Goal: Task Accomplishment & Management: Use online tool/utility

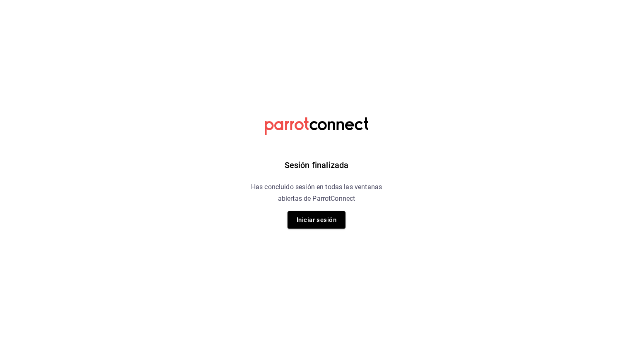
click at [324, 210] on div "Sesión finalizada Has concluido sesión en todas las ventanas abiertas de Parrot…" at bounding box center [316, 173] width 209 height 346
click at [322, 216] on button "Iniciar sesión" at bounding box center [317, 219] width 58 height 17
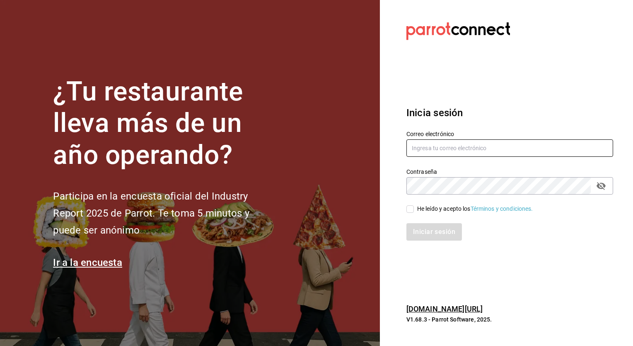
type input "[PERSON_NAME][EMAIL_ADDRESS][PERSON_NAME][DOMAIN_NAME]"
click at [408, 212] on input "He leído y acepto los Términos y condiciones." at bounding box center [409, 208] width 7 height 7
checkbox input "true"
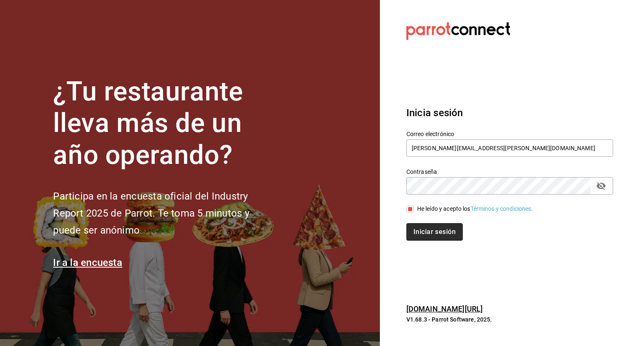
click at [428, 231] on button "Iniciar sesión" at bounding box center [434, 231] width 56 height 17
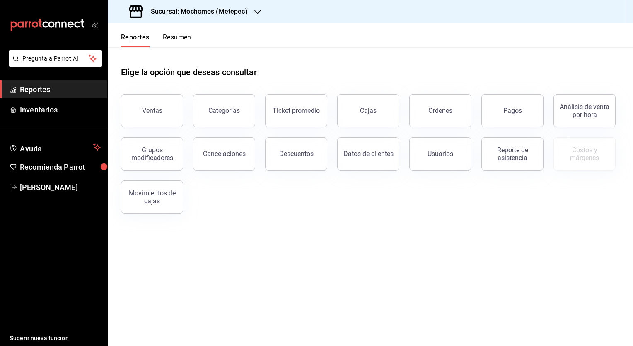
click at [254, 12] on icon "button" at bounding box center [257, 12] width 7 height 7
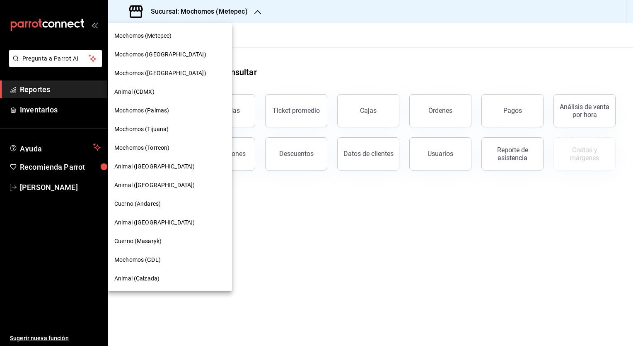
click at [151, 132] on span "Mochomos (Tijuana)" at bounding box center [141, 129] width 54 height 9
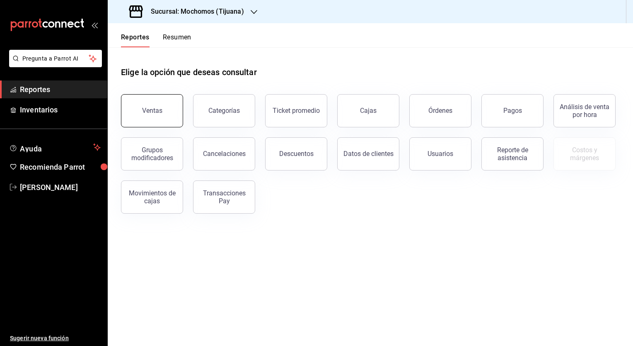
click at [159, 109] on div "Ventas" at bounding box center [152, 110] width 20 height 8
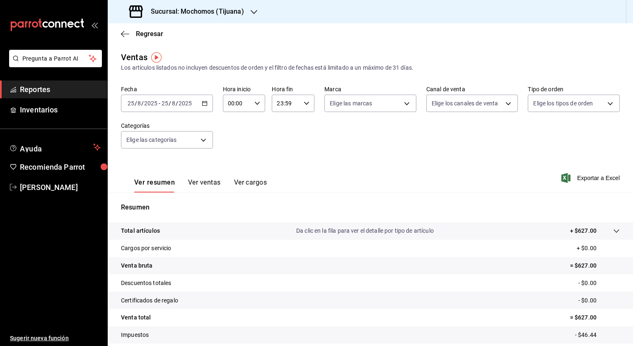
click at [202, 102] on \(Stroke\) "button" at bounding box center [204, 102] width 5 height 0
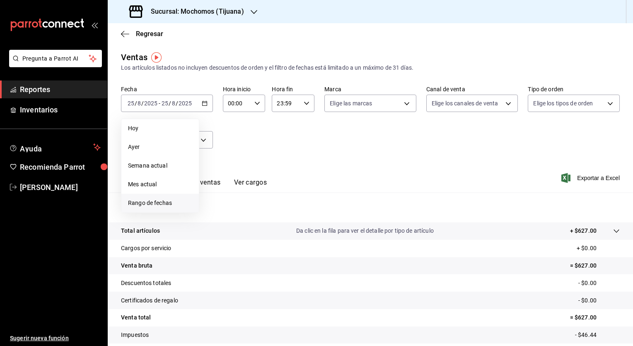
click at [156, 200] on span "Rango de fechas" at bounding box center [160, 202] width 64 height 9
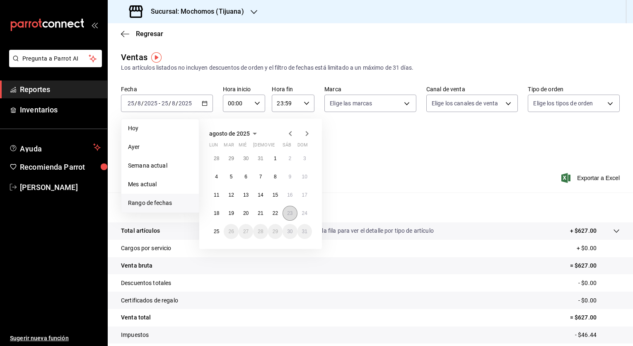
click at [290, 211] on abbr "23" at bounding box center [289, 213] width 5 height 6
click at [305, 213] on abbr "24" at bounding box center [304, 213] width 5 height 6
click at [305, 213] on div "Resumen Total artículos Da clic en la fila para ver el detalle por tipo de artí…" at bounding box center [370, 286] width 525 height 168
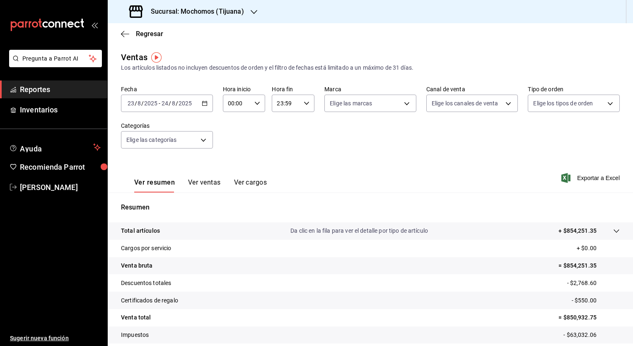
click at [206, 106] on div "2025-08-23 23 / 8 / 2025 - 2025-08-24 24 / 8 / 2025" at bounding box center [167, 102] width 92 height 17
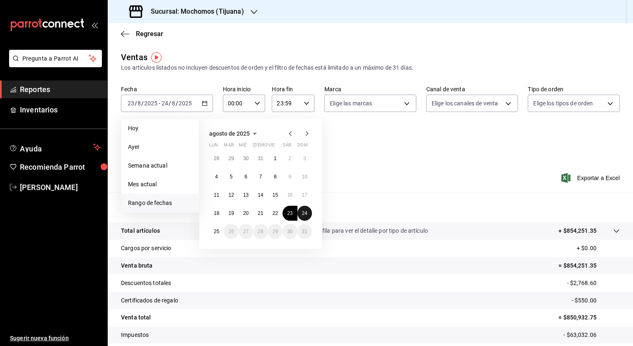
click at [309, 209] on button "24" at bounding box center [305, 213] width 15 height 15
drag, startPoint x: 307, startPoint y: 213, endPoint x: 215, endPoint y: 230, distance: 92.7
click at [215, 230] on div "28 29 30 31 1 2 3 4 5 6 7 8 9 10 11 12 13 14 15 16 17 18 19 20 21 22 23 24 25 2…" at bounding box center [260, 195] width 103 height 88
click at [215, 230] on abbr "25" at bounding box center [216, 231] width 5 height 6
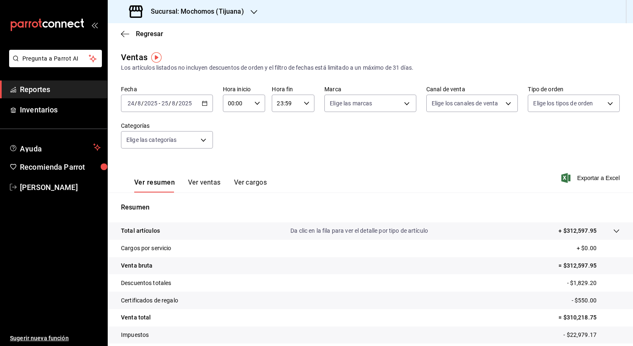
click at [613, 231] on icon at bounding box center [616, 230] width 7 height 7
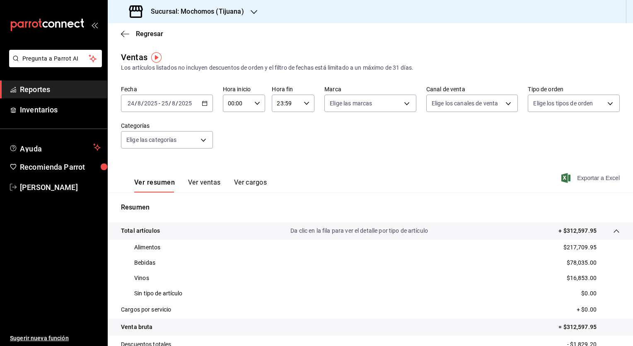
click at [572, 178] on span "Exportar a Excel" at bounding box center [591, 178] width 57 height 10
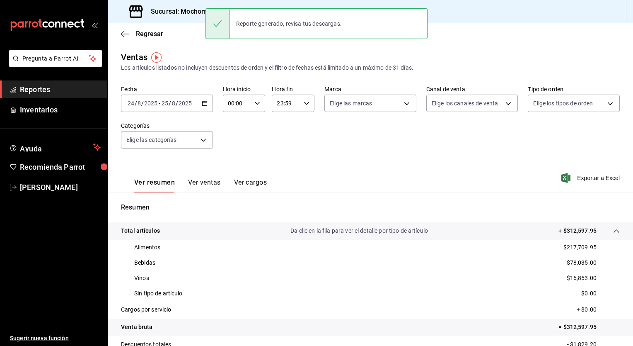
click at [203, 104] on icon "button" at bounding box center [205, 103] width 6 height 6
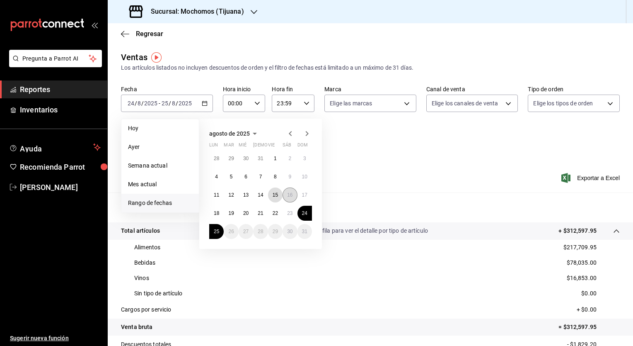
drag, startPoint x: 274, startPoint y: 195, endPoint x: 288, endPoint y: 196, distance: 13.7
click at [288, 196] on div "28 29 30 31 1 2 3 4 5 6 7 8 9 10 11 12 13 14 15 16 17 18 19 20 21 22 23 24 25 2…" at bounding box center [260, 195] width 103 height 88
drag, startPoint x: 277, startPoint y: 191, endPoint x: 290, endPoint y: 194, distance: 13.8
click at [290, 194] on div "28 29 30 31 1 2 3 4 5 6 7 8 9 10 11 12 13 14 15 16 17 18 19 20 21 22 23 24 25 2…" at bounding box center [260, 195] width 103 height 88
click at [290, 194] on abbr "16" at bounding box center [289, 195] width 5 height 6
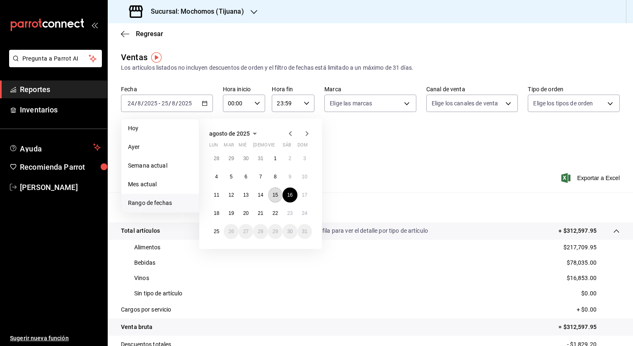
click at [275, 193] on abbr "15" at bounding box center [275, 195] width 5 height 6
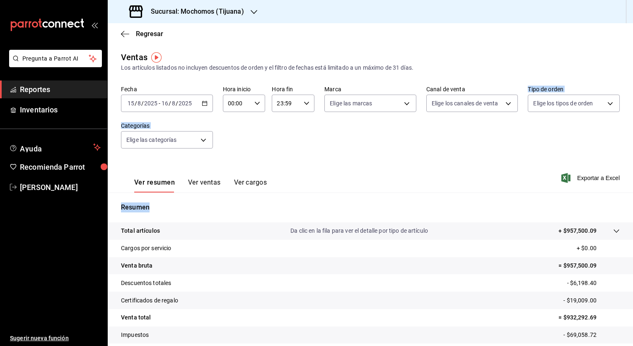
drag, startPoint x: 275, startPoint y: 193, endPoint x: 440, endPoint y: 145, distance: 171.7
click at [440, 145] on div "Ventas Los artículos listados no incluyen descuentos de orden y el filtro de fe…" at bounding box center [370, 217] width 525 height 333
click at [440, 145] on div "Fecha 2025-08-15 15 / 8 / 2025 - 2025-08-16 16 / 8 / 2025 Hora inicio 00:00 Hor…" at bounding box center [370, 121] width 499 height 73
click at [388, 183] on div "Ver resumen Ver ventas Ver cargos Exportar a Excel" at bounding box center [370, 175] width 525 height 34
click at [582, 177] on span "Exportar a Excel" at bounding box center [591, 178] width 57 height 10
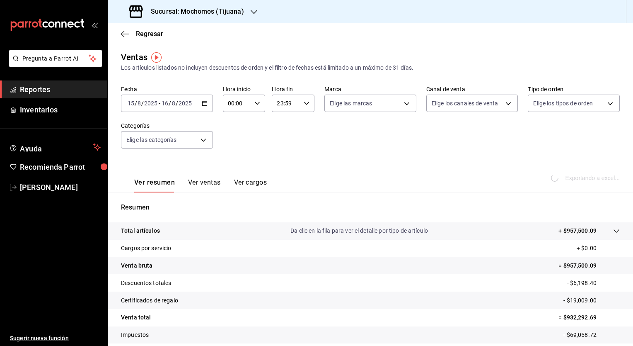
click at [341, 181] on div "Ver resumen Ver ventas Ver cargos Exportando a excel..." at bounding box center [370, 175] width 525 height 34
click at [398, 148] on div "Fecha 2025-08-15 15 / 8 / 2025 - 2025-08-16 16 / 8 / 2025 Hora inicio 00:00 Hor…" at bounding box center [370, 121] width 499 height 73
click at [441, 171] on div "Ver resumen Ver ventas Ver cargos Exportar a Excel" at bounding box center [370, 175] width 525 height 34
click at [202, 104] on icon "button" at bounding box center [205, 103] width 6 height 6
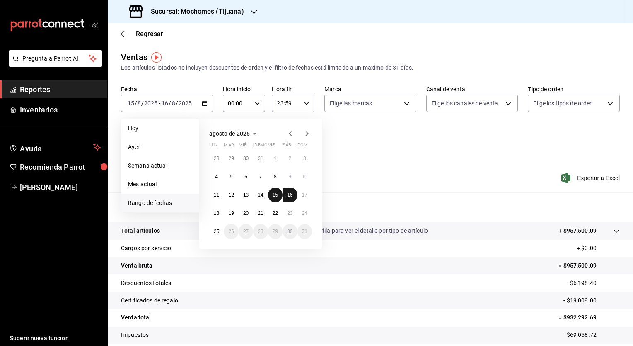
drag, startPoint x: 275, startPoint y: 192, endPoint x: 287, endPoint y: 197, distance: 13.4
click at [287, 197] on div "28 29 30 31 1 2 3 4 5 6 7 8 9 10 11 12 13 14 15 16 17 18 19 20 21 22 23 24 25 2…" at bounding box center [260, 195] width 103 height 88
click at [287, 197] on button "16" at bounding box center [290, 194] width 15 height 15
click at [275, 193] on abbr "15" at bounding box center [275, 195] width 5 height 6
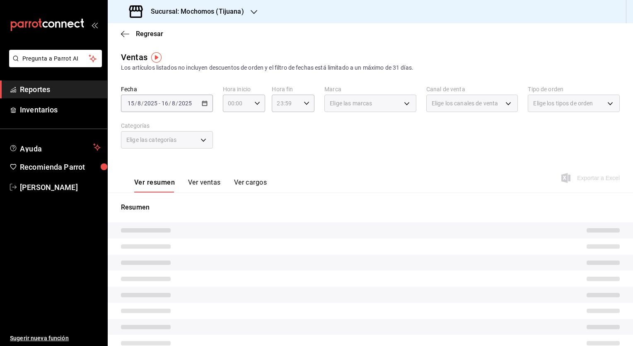
click at [275, 193] on div "Resumen" at bounding box center [370, 284] width 525 height 184
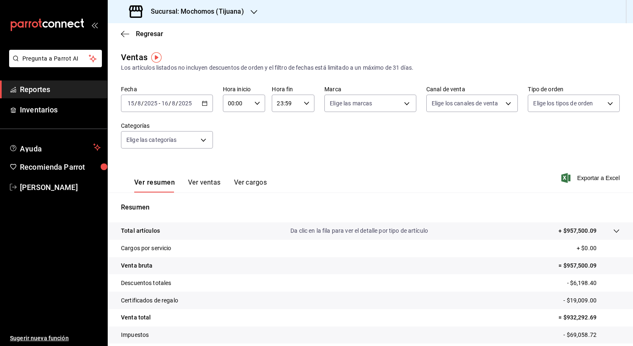
click at [481, 169] on div "Ver resumen Ver ventas Ver cargos Exportar a Excel" at bounding box center [370, 175] width 525 height 34
click at [400, 198] on div "Resumen Total artículos Da clic en la fila para ver el detalle por tipo de artí…" at bounding box center [370, 281] width 525 height 178
click at [202, 105] on \(Stroke\) "button" at bounding box center [204, 103] width 5 height 5
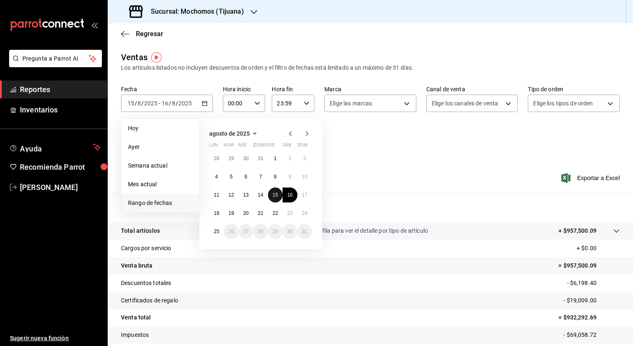
click at [274, 195] on abbr "15" at bounding box center [275, 195] width 5 height 6
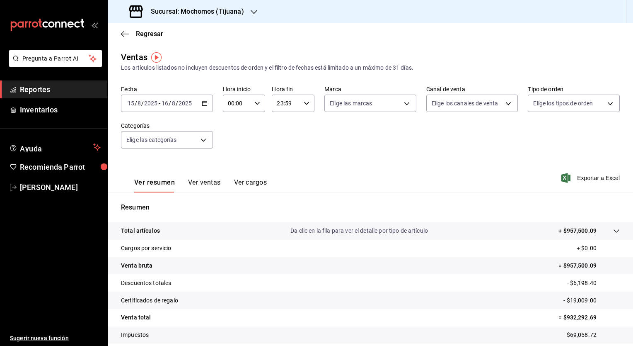
click at [369, 180] on div "Ver resumen Ver ventas Ver cargos Exportar a Excel" at bounding box center [370, 175] width 525 height 34
click at [204, 104] on icon "button" at bounding box center [205, 103] width 6 height 6
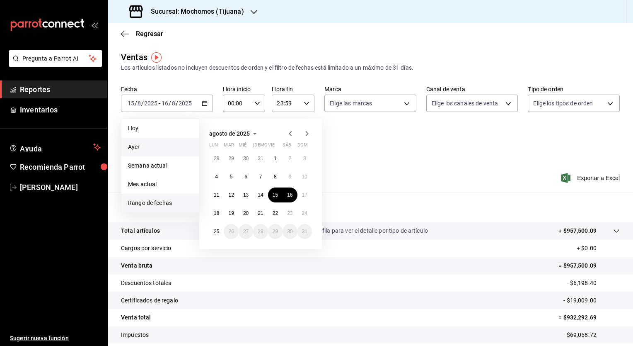
click at [178, 146] on span "Ayer" at bounding box center [160, 147] width 64 height 9
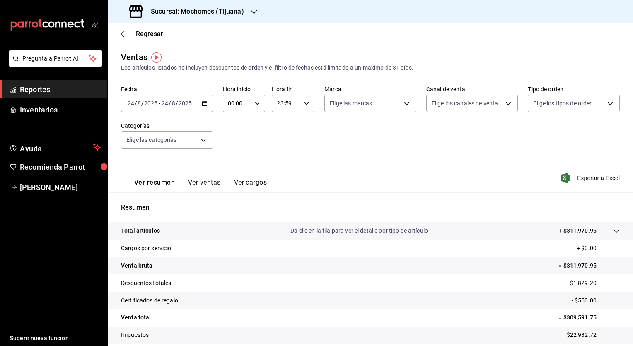
click at [205, 103] on icon "button" at bounding box center [205, 103] width 6 height 6
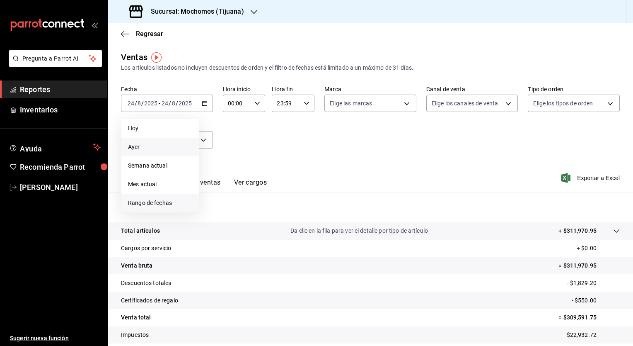
click at [169, 201] on span "Rango de fechas" at bounding box center [160, 202] width 64 height 9
drag, startPoint x: 215, startPoint y: 214, endPoint x: 220, endPoint y: 209, distance: 6.7
click at [220, 209] on button "18" at bounding box center [216, 213] width 15 height 15
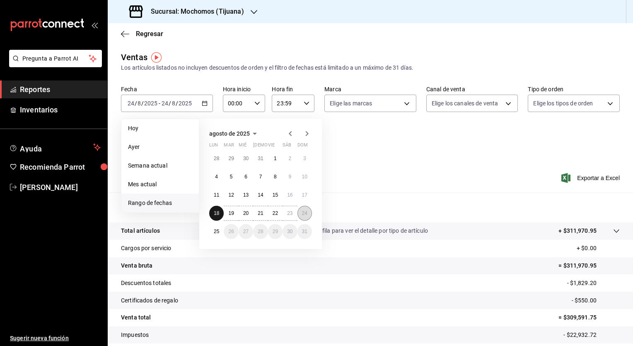
drag, startPoint x: 220, startPoint y: 209, endPoint x: 308, endPoint y: 214, distance: 88.8
click at [308, 214] on div "28 29 30 31 1 2 3 4 5 6 7 8 9 10 11 12 13 14 15 16 17 18 19 20 21 22 23 24 25 2…" at bounding box center [260, 195] width 103 height 88
click at [308, 214] on button "24" at bounding box center [305, 213] width 15 height 15
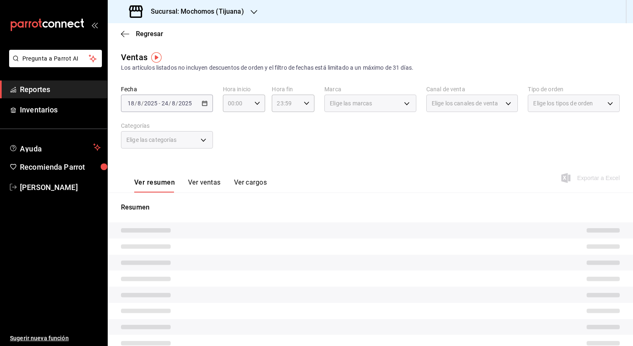
click at [308, 214] on div "Resumen" at bounding box center [370, 289] width 525 height 174
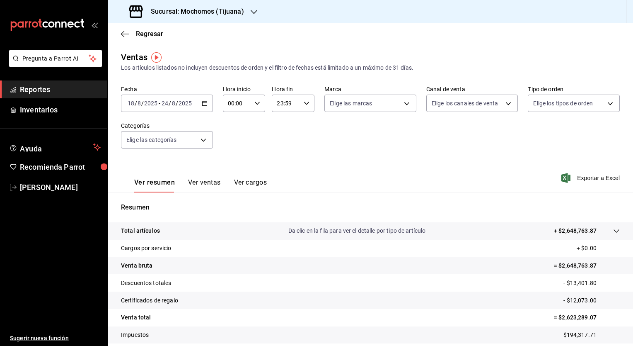
click at [205, 107] on div "2025-08-18 18 / 8 / 2025 - 2025-08-24 24 / 8 / 2025" at bounding box center [167, 102] width 92 height 17
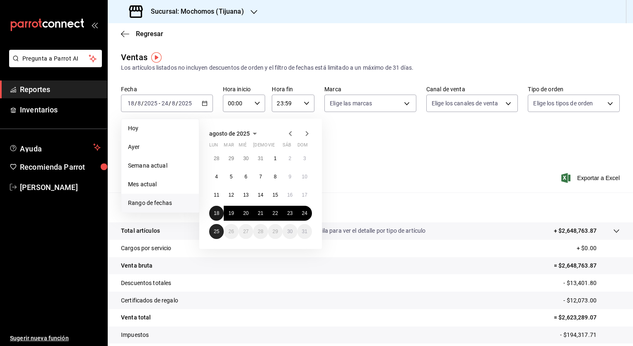
drag, startPoint x: 215, startPoint y: 210, endPoint x: 216, endPoint y: 233, distance: 22.4
click at [216, 233] on div "28 29 30 31 1 2 3 4 5 6 7 8 9 10 11 12 13 14 15 16 17 18 19 20 21 22 23 24 25 2…" at bounding box center [260, 195] width 103 height 88
click at [216, 232] on abbr "25" at bounding box center [216, 231] width 5 height 6
click at [213, 211] on button "18" at bounding box center [216, 213] width 15 height 15
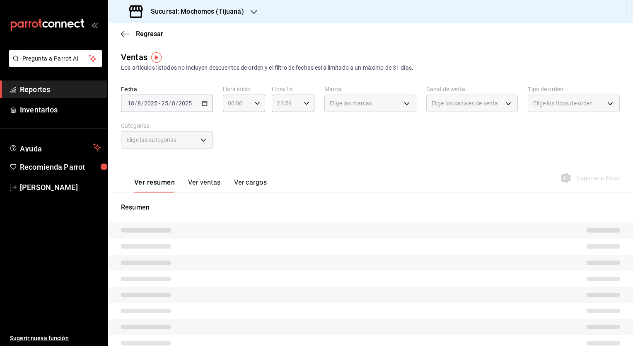
click at [213, 211] on p "Resumen" at bounding box center [370, 207] width 499 height 10
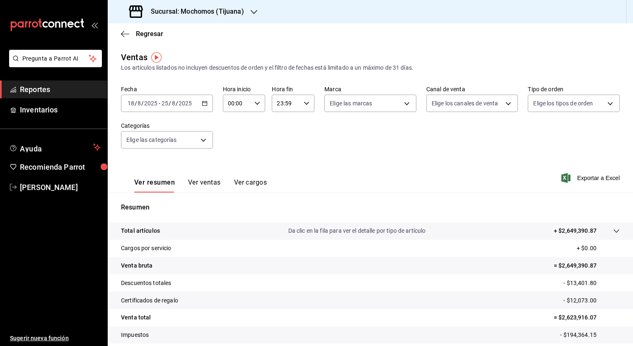
click at [289, 168] on div "Ver resumen Ver ventas Ver cargos Exportar a Excel" at bounding box center [370, 175] width 525 height 34
click at [600, 180] on span "Exportar a Excel" at bounding box center [591, 178] width 57 height 10
click at [577, 178] on span "Exportar a Excel" at bounding box center [591, 178] width 57 height 10
click at [203, 106] on div "2025-08-18 18 / 8 / 2025 - 2025-08-25 25 / 8 / 2025" at bounding box center [167, 102] width 92 height 17
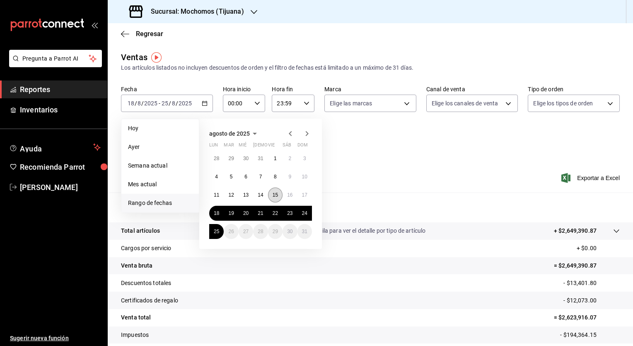
click at [275, 193] on abbr "15" at bounding box center [275, 195] width 5 height 6
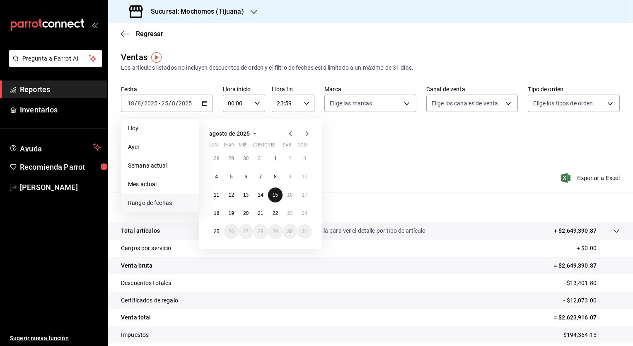
click at [275, 193] on abbr "15" at bounding box center [275, 195] width 5 height 6
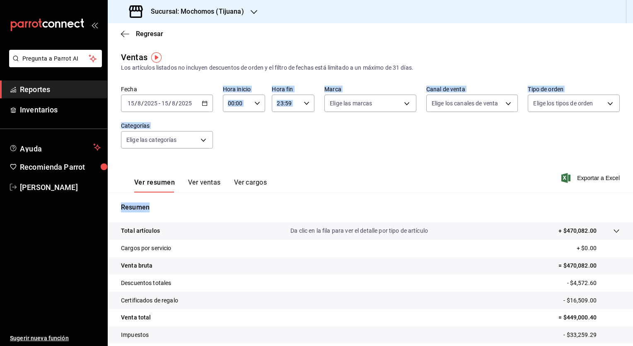
drag, startPoint x: 275, startPoint y: 193, endPoint x: 200, endPoint y: 107, distance: 113.9
click at [200, 107] on div "Ventas Los artículos listados no incluyen descuentos de orden y el filtro de fe…" at bounding box center [370, 217] width 525 height 333
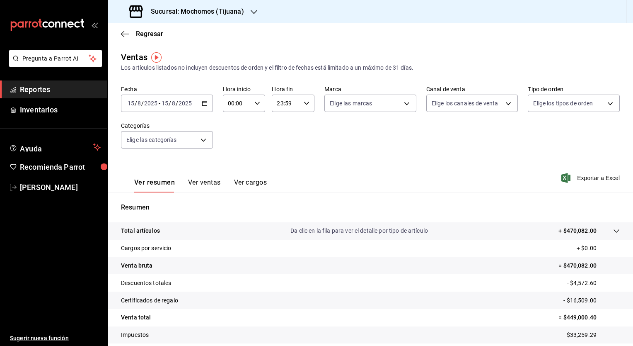
click at [200, 107] on div "2025-08-15 15 / 8 / 2025 - 2025-08-15 15 / 8 / 2025" at bounding box center [167, 102] width 92 height 17
drag, startPoint x: 200, startPoint y: 107, endPoint x: 204, endPoint y: 104, distance: 5.1
click at [204, 104] on icon "button" at bounding box center [205, 103] width 6 height 6
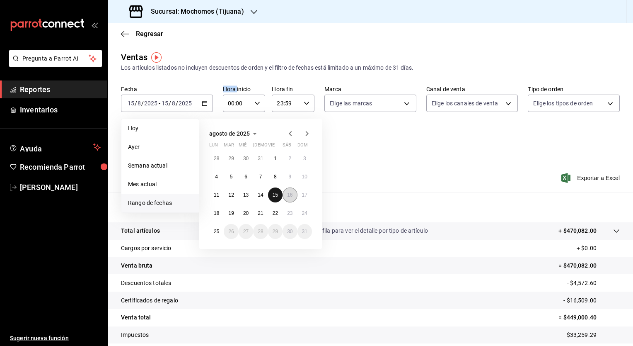
drag, startPoint x: 271, startPoint y: 192, endPoint x: 288, endPoint y: 195, distance: 17.3
click at [288, 195] on div "28 29 30 31 1 2 3 4 5 6 7 8 9 10 11 12 13 14 15 16 17 18 19 20 21 22 23 24 25 2…" at bounding box center [260, 195] width 103 height 88
click at [288, 195] on abbr "16" at bounding box center [289, 195] width 5 height 6
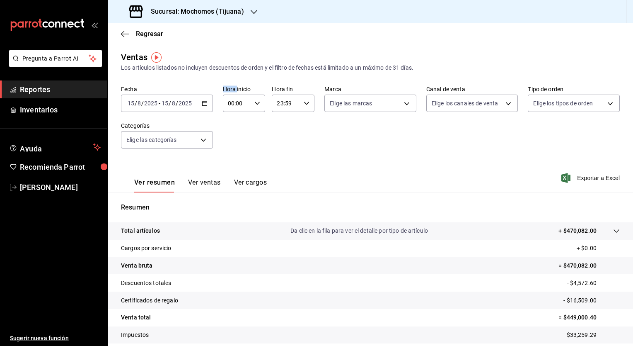
click at [305, 102] on icon "button" at bounding box center [307, 103] width 6 height 6
drag, startPoint x: 283, startPoint y: 167, endPoint x: 287, endPoint y: 179, distance: 11.7
click at [287, 179] on button "23" at bounding box center [281, 170] width 18 height 17
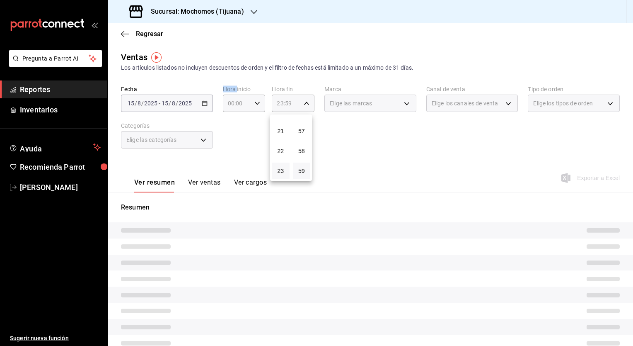
click at [287, 179] on button "23" at bounding box center [281, 170] width 18 height 17
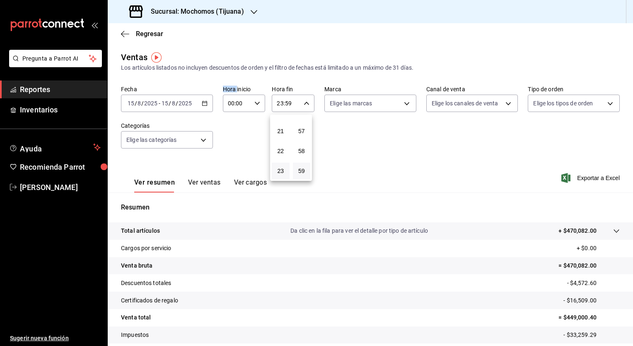
click at [287, 179] on button "23" at bounding box center [281, 170] width 18 height 17
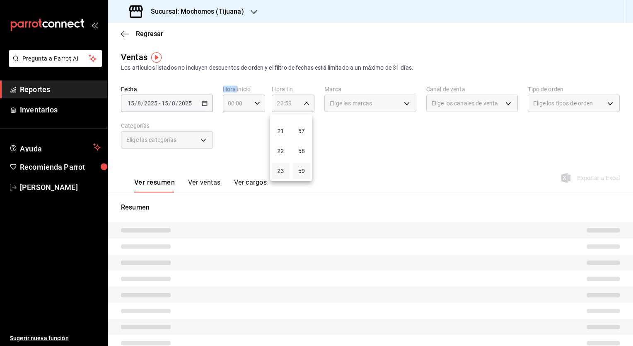
click at [287, 179] on button "23" at bounding box center [281, 170] width 18 height 17
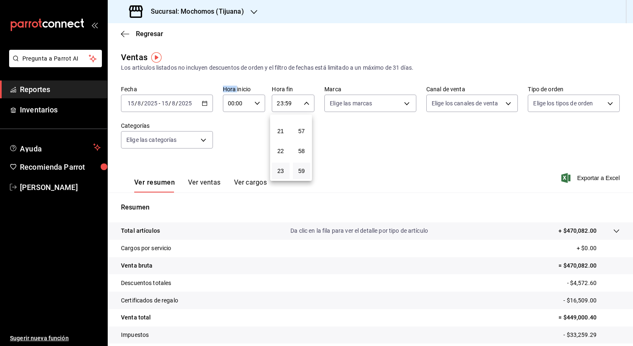
click at [287, 175] on button "23" at bounding box center [281, 170] width 18 height 17
drag, startPoint x: 308, startPoint y: 119, endPoint x: 281, endPoint y: 124, distance: 27.6
click at [281, 124] on div "00 01 02 03 04 05 06 07 08 09 10 11 12 13 14 15 16 17 18 19 20 21 22 23 00 01 0…" at bounding box center [291, 147] width 42 height 66
drag, startPoint x: 281, startPoint y: 124, endPoint x: 283, endPoint y: 175, distance: 51.0
click at [283, 175] on div "00 01 02 03 04 05 06 07 08 09 10 11 12 13 14 15 16 17 18 19 20 21 22 23" at bounding box center [280, 147] width 21 height 66
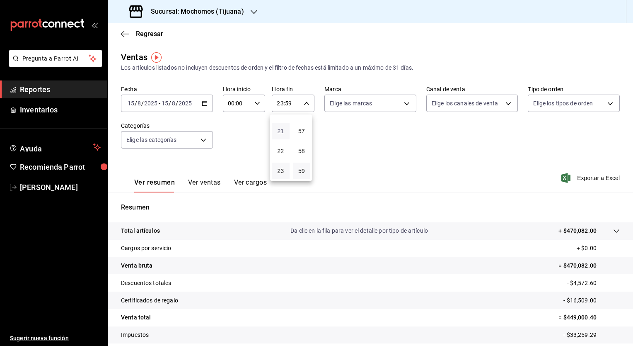
drag, startPoint x: 283, startPoint y: 175, endPoint x: 282, endPoint y: 130, distance: 45.2
click at [282, 130] on div "00 01 02 03 04 05 06 07 08 09 10 11 12 13 14 15 16 17 18 19 20 21 22 23" at bounding box center [280, 147] width 21 height 66
click at [282, 130] on span "21" at bounding box center [281, 131] width 8 height 7
click at [285, 172] on button "23" at bounding box center [281, 170] width 18 height 17
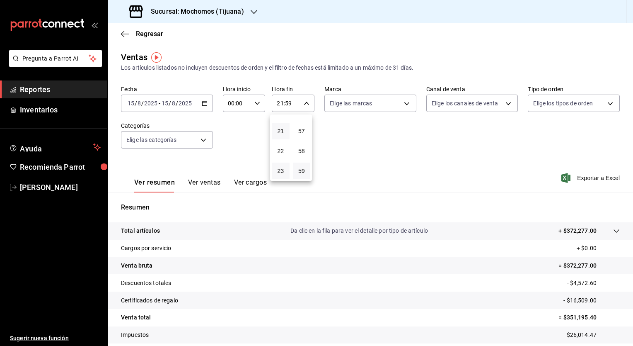
type input "23:59"
click at [285, 172] on button "23" at bounding box center [281, 170] width 18 height 17
click at [305, 130] on button "57" at bounding box center [302, 131] width 18 height 17
type input "23:57"
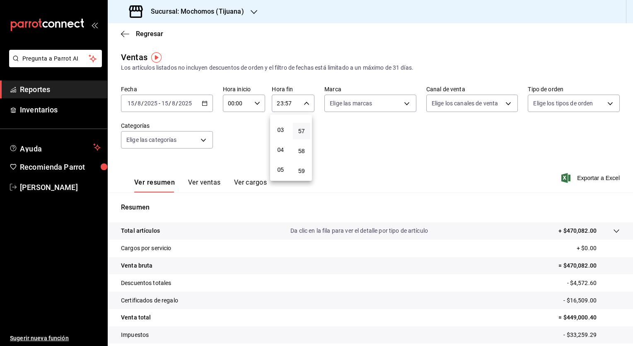
scroll to position [1147, 0]
click at [303, 169] on span "59" at bounding box center [302, 170] width 8 height 7
type input "23:59"
click at [607, 230] on div at bounding box center [316, 173] width 633 height 346
click at [589, 179] on span "Exportar a Excel" at bounding box center [591, 178] width 57 height 10
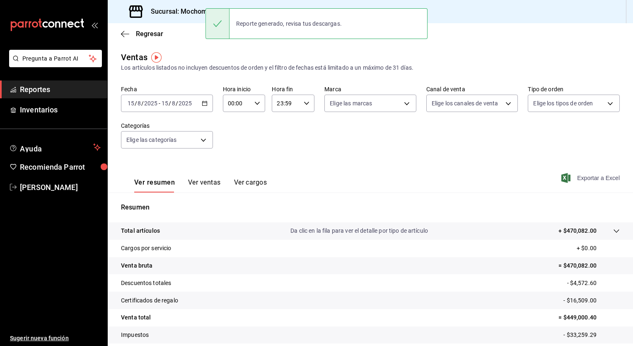
click at [589, 179] on span "Exportar a Excel" at bounding box center [591, 178] width 57 height 10
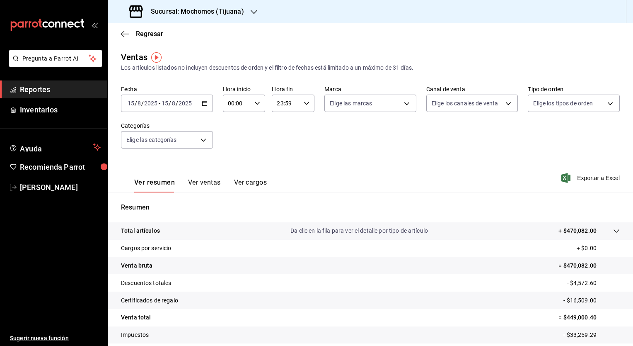
click at [495, 240] on tr "Cargos por servicio + $0.00" at bounding box center [370, 248] width 525 height 17
click at [204, 102] on \(Stroke\) "button" at bounding box center [204, 102] width 5 height 0
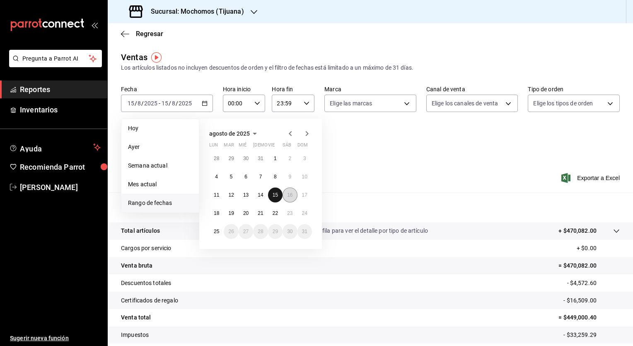
drag, startPoint x: 274, startPoint y: 194, endPoint x: 286, endPoint y: 196, distance: 12.4
click at [286, 196] on div "28 29 30 31 1 2 3 4 5 6 7 8 9 10 11 12 13 14 15 16 17 18 19 20 21 22 23 24 25 2…" at bounding box center [260, 195] width 103 height 88
click at [286, 196] on button "16" at bounding box center [290, 194] width 15 height 15
click at [275, 193] on abbr "15" at bounding box center [275, 195] width 5 height 6
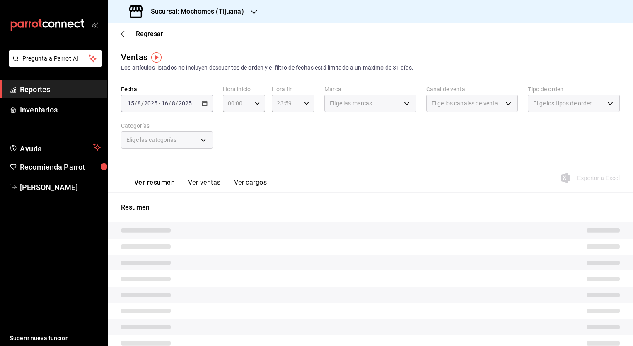
click at [275, 193] on div "Resumen" at bounding box center [370, 284] width 525 height 184
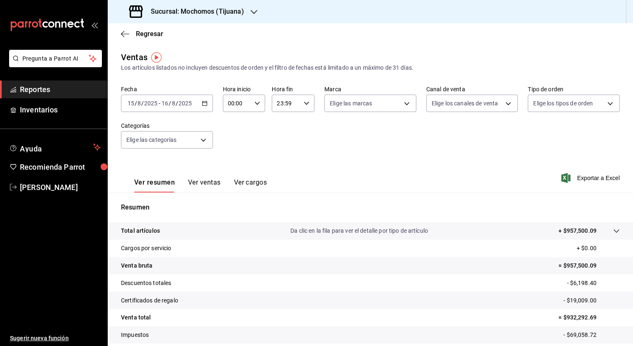
click at [299, 105] on div "23:59 Hora fin" at bounding box center [293, 102] width 43 height 17
click at [281, 166] on button "23" at bounding box center [281, 170] width 18 height 17
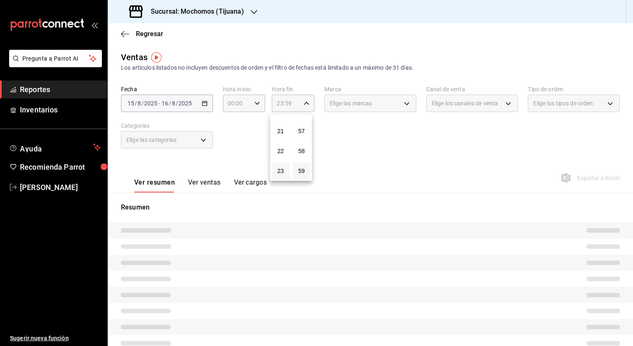
click at [281, 166] on button "23" at bounding box center [281, 170] width 18 height 17
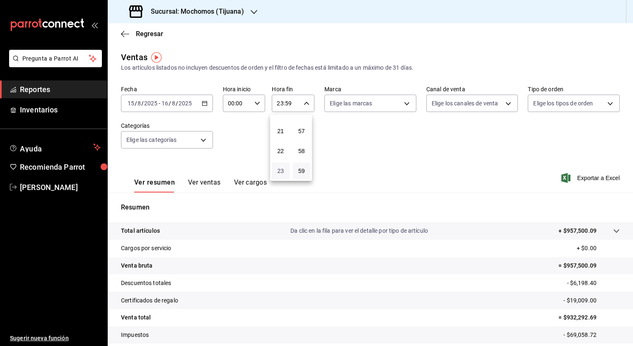
click at [277, 172] on span "23" at bounding box center [281, 170] width 8 height 7
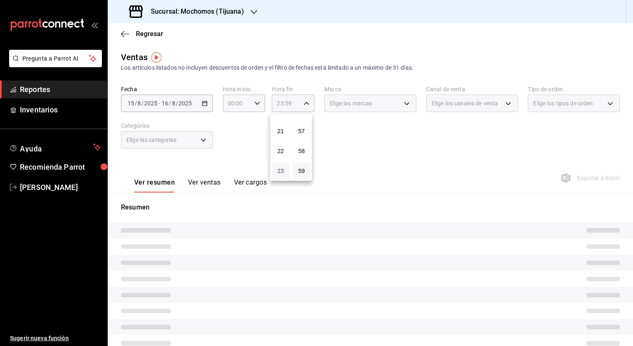
click at [277, 172] on span "23" at bounding box center [281, 170] width 8 height 7
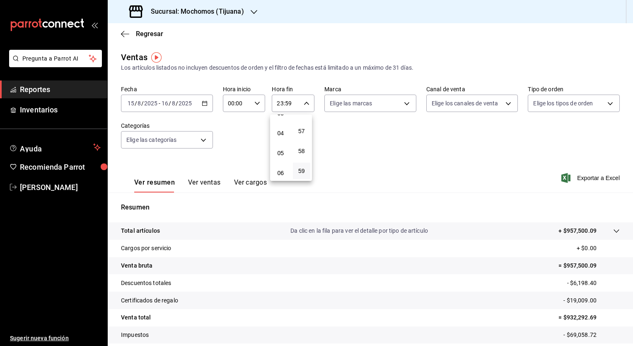
scroll to position [54, 0]
click at [277, 172] on span "05" at bounding box center [281, 169] width 8 height 7
type input "05:59"
click at [302, 173] on span "59" at bounding box center [302, 170] width 8 height 7
drag, startPoint x: 302, startPoint y: 173, endPoint x: 302, endPoint y: 155, distance: 18.6
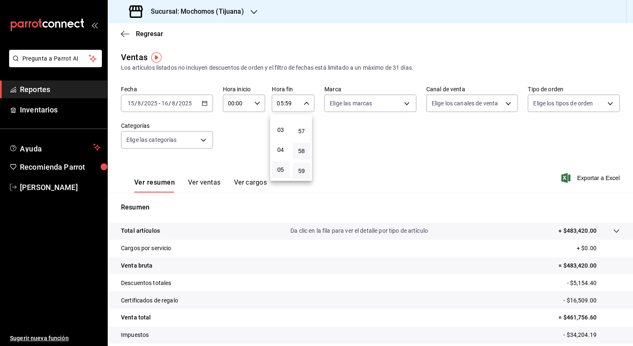
click at [302, 155] on div "00 01 02 03 04 05 06 07 08 09 10 11 12 13 14 15 16 17 18 19 20 21 22 23 24 25 2…" at bounding box center [301, 147] width 21 height 66
click at [300, 167] on span "02" at bounding box center [302, 164] width 8 height 7
type input "05:02"
click at [399, 190] on div at bounding box center [316, 173] width 633 height 346
click at [596, 178] on span "Exportar a Excel" at bounding box center [591, 178] width 57 height 10
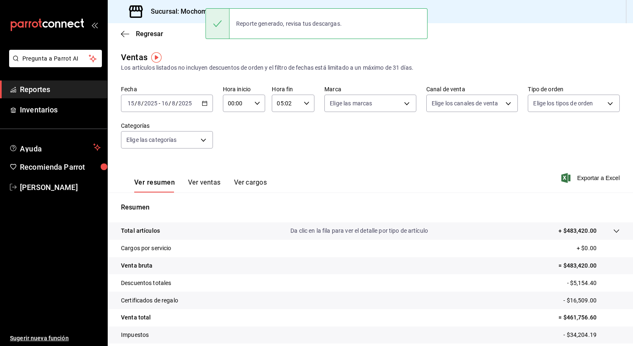
click at [203, 102] on icon "button" at bounding box center [205, 103] width 6 height 6
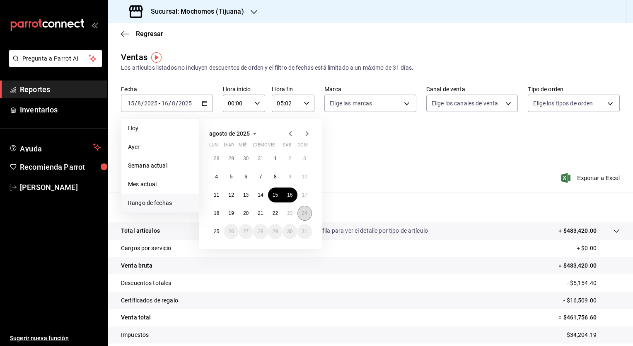
click at [301, 213] on button "24" at bounding box center [305, 213] width 15 height 15
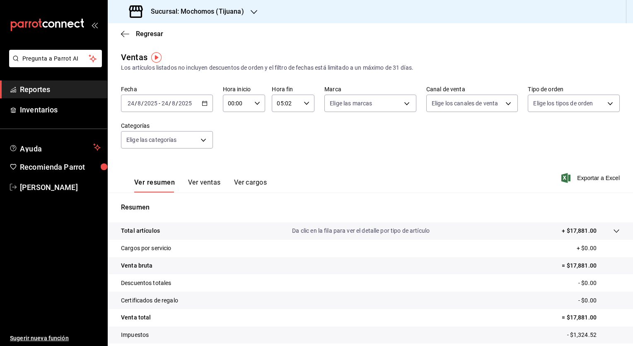
click at [205, 106] on icon "button" at bounding box center [205, 103] width 6 height 6
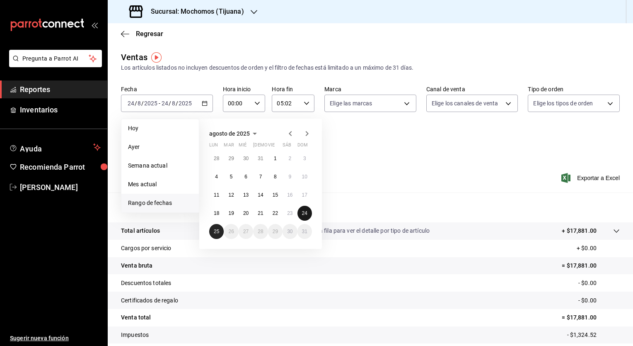
drag, startPoint x: 302, startPoint y: 215, endPoint x: 217, endPoint y: 226, distance: 85.7
click at [217, 226] on div "28 29 30 31 1 2 3 4 5 6 7 8 9 10 11 12 13 14 15 16 17 18 19 20 21 22 23 24 25 2…" at bounding box center [260, 195] width 103 height 88
click at [217, 226] on button "25" at bounding box center [216, 231] width 15 height 15
click at [303, 213] on abbr "24" at bounding box center [304, 213] width 5 height 6
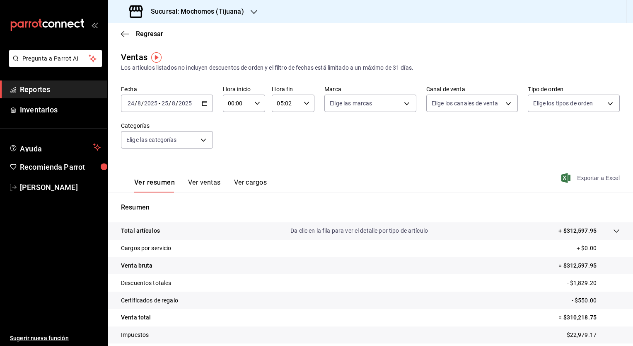
click at [579, 177] on span "Exportar a Excel" at bounding box center [591, 178] width 57 height 10
click at [575, 175] on span "Exportar a Excel" at bounding box center [591, 178] width 57 height 10
click at [582, 179] on span "Exportar a Excel" at bounding box center [591, 178] width 57 height 10
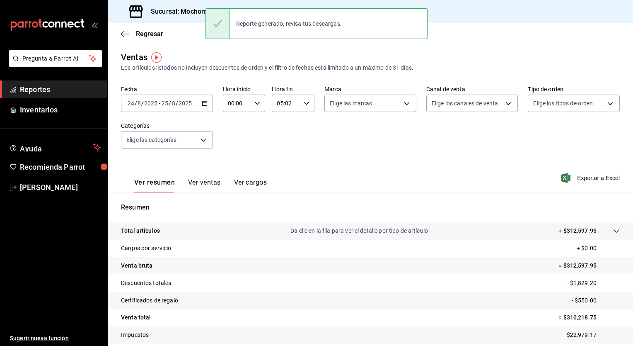
click at [319, 186] on div "Ver resumen Ver ventas Ver cargos Exportar a Excel" at bounding box center [370, 175] width 525 height 34
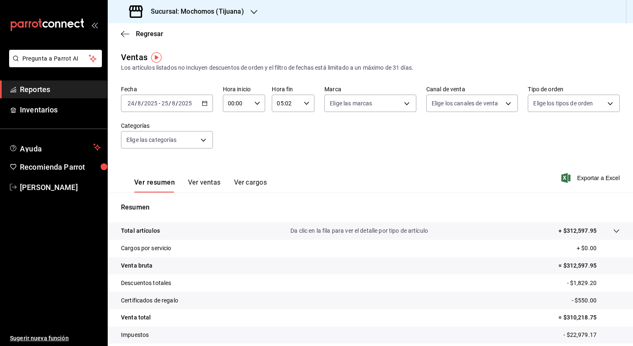
click at [206, 106] on div "2025-08-24 24 / 8 / 2025 - 2025-08-25 25 / 8 / 2025" at bounding box center [167, 102] width 92 height 17
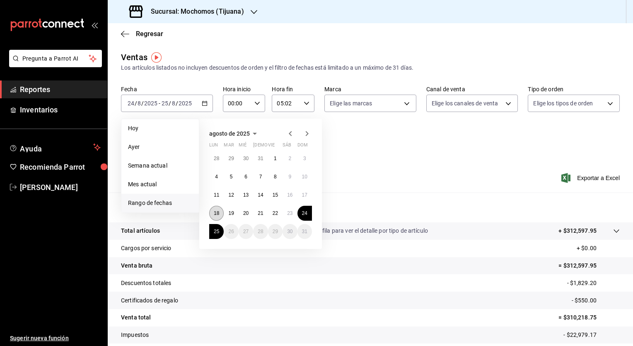
click at [216, 210] on abbr "18" at bounding box center [216, 213] width 5 height 6
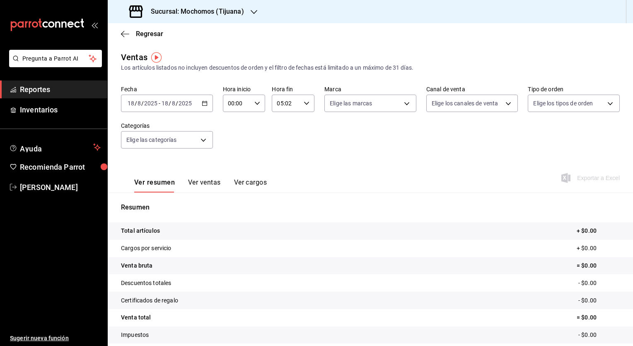
click at [207, 103] on div "2025-08-18 18 / 8 / 2025 - 2025-08-18 18 / 8 / 2025" at bounding box center [167, 102] width 92 height 17
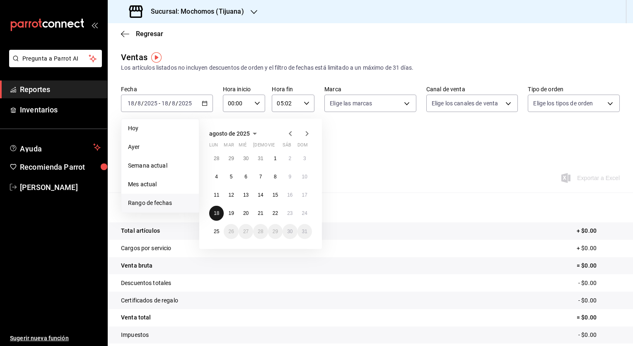
click at [217, 213] on abbr "18" at bounding box center [216, 213] width 5 height 6
drag, startPoint x: 217, startPoint y: 213, endPoint x: 303, endPoint y: 217, distance: 86.7
click at [303, 217] on div "28 29 30 31 1 2 3 4 5 6 7 8 9 10 11 12 13 14 15 16 17 18 19 20 21 22 23 24 25 2…" at bounding box center [260, 195] width 103 height 88
click at [303, 217] on button "24" at bounding box center [305, 213] width 15 height 15
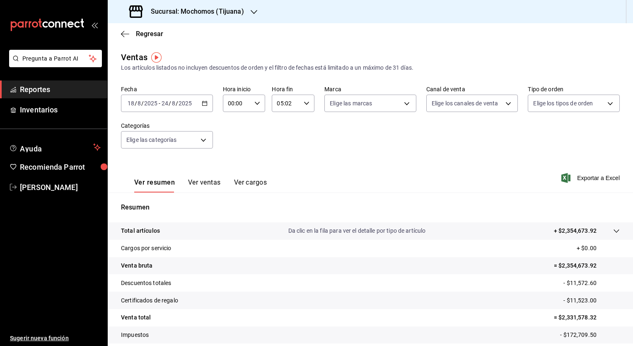
click at [199, 105] on div "2025-08-18 18 / 8 / 2025 - 2025-08-24 24 / 8 / 2025" at bounding box center [167, 102] width 92 height 17
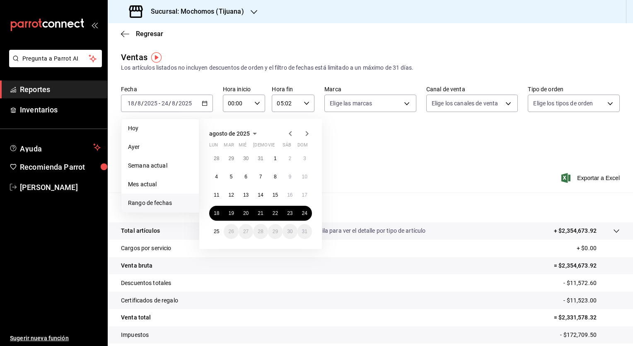
click at [335, 207] on div "agosto de 2025 lun mar mié jue vie sáb dom 28 29 30 31 1 2 3 4 5 6 7 8 9 10 11 …" at bounding box center [271, 180] width 145 height 137
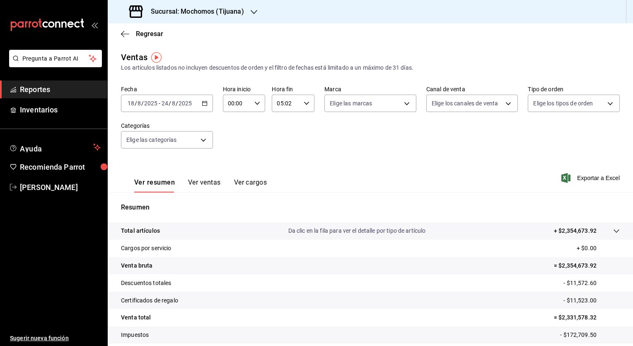
click at [204, 105] on icon "button" at bounding box center [205, 103] width 6 height 6
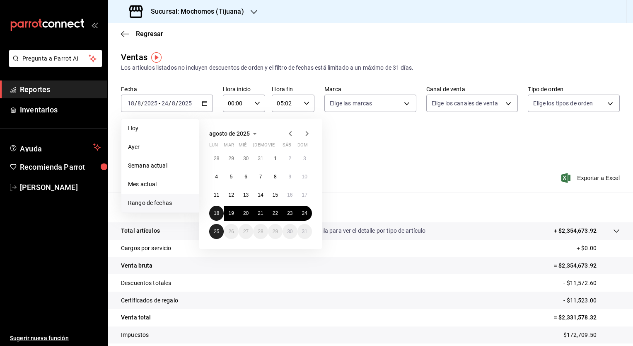
drag, startPoint x: 216, startPoint y: 212, endPoint x: 216, endPoint y: 231, distance: 19.5
click at [216, 231] on div "28 29 30 31 1 2 3 4 5 6 7 8 9 10 11 12 13 14 15 16 17 18 19 20 21 22 23 24 25 2…" at bounding box center [260, 195] width 103 height 88
click at [216, 231] on abbr "25" at bounding box center [216, 231] width 5 height 6
click at [215, 215] on button "18" at bounding box center [216, 213] width 15 height 15
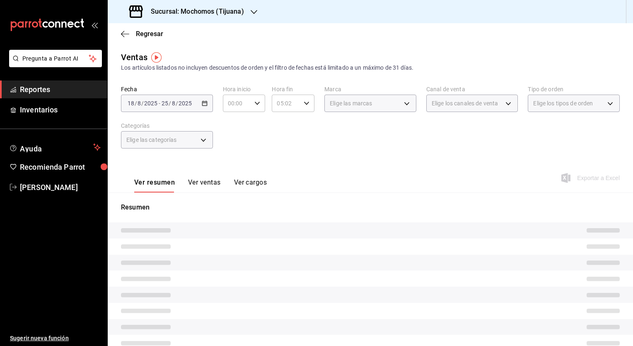
click at [215, 215] on div "Resumen" at bounding box center [370, 289] width 525 height 174
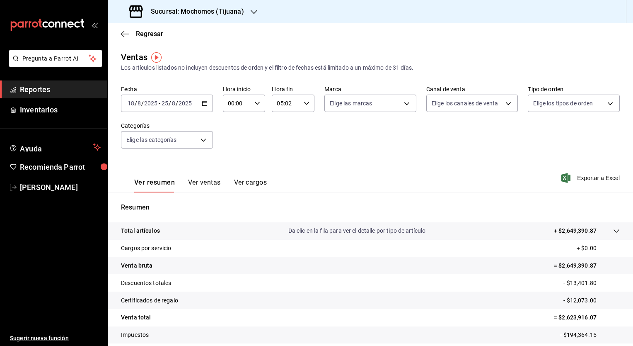
drag, startPoint x: 215, startPoint y: 215, endPoint x: 310, endPoint y: 185, distance: 100.0
click at [310, 185] on div "Ver resumen Ver ventas Ver cargos Exportar a Excel" at bounding box center [370, 175] width 525 height 34
click at [596, 178] on span "Exportar a Excel" at bounding box center [591, 178] width 57 height 10
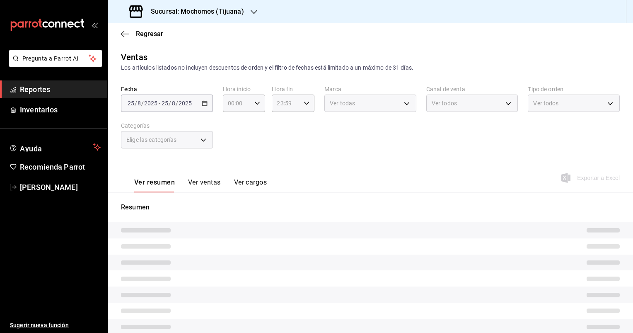
type input "05:02"
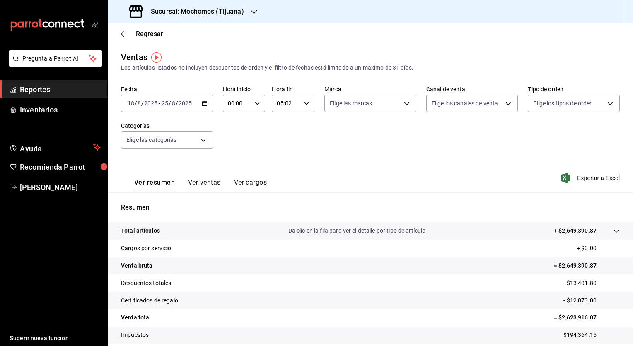
click at [198, 105] on div "2025-08-18 18 / 8 / 2025 - 2025-08-25 25 / 8 / 2025" at bounding box center [167, 102] width 92 height 17
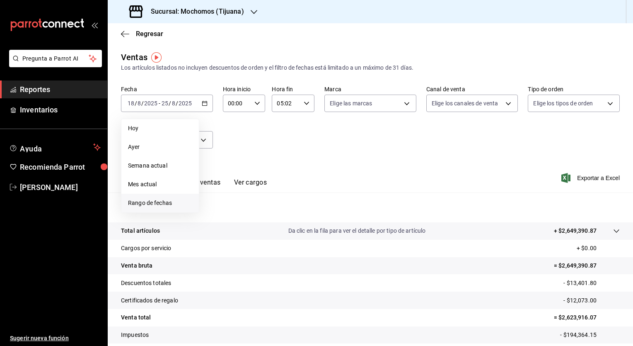
click at [167, 203] on span "Rango de fechas" at bounding box center [160, 202] width 64 height 9
click at [302, 215] on button "24" at bounding box center [305, 213] width 15 height 15
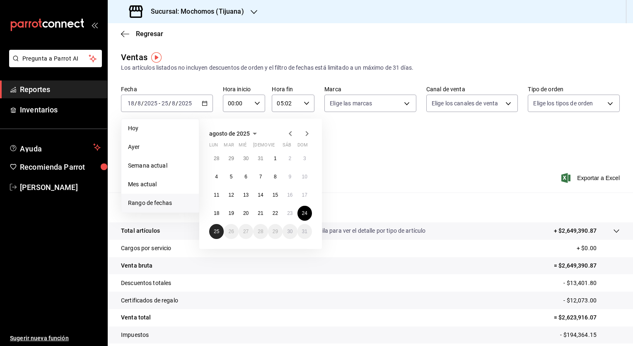
click at [218, 233] on abbr "25" at bounding box center [216, 231] width 5 height 6
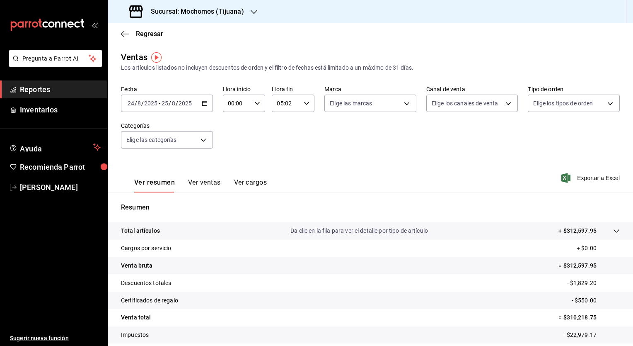
click at [613, 230] on icon at bounding box center [616, 230] width 7 height 7
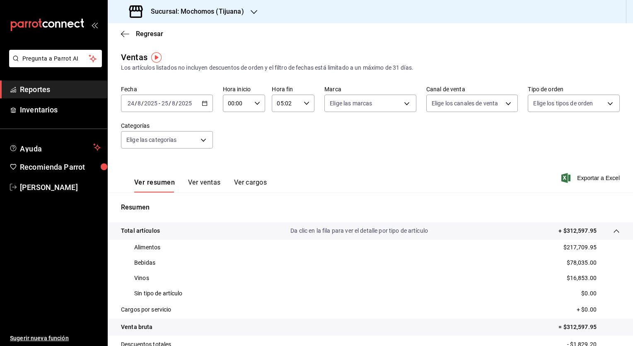
click at [36, 95] on link "Reportes" at bounding box center [53, 89] width 107 height 18
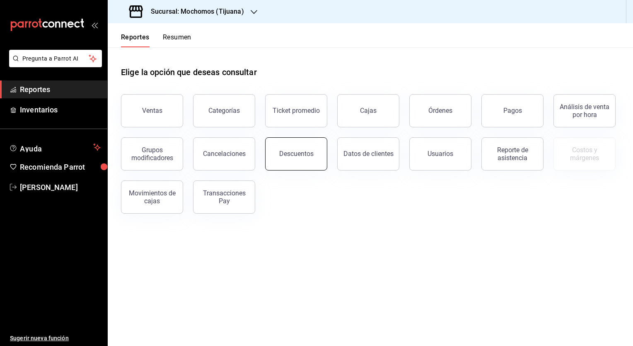
click at [305, 157] on div "Descuentos" at bounding box center [296, 154] width 34 height 8
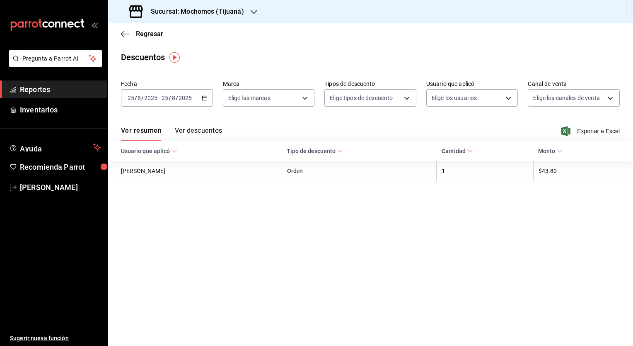
click at [206, 100] on icon "button" at bounding box center [205, 98] width 6 height 6
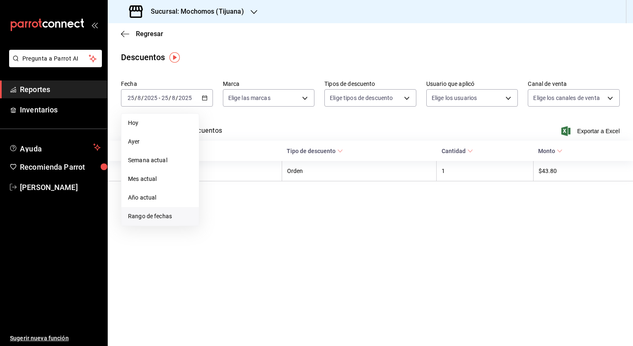
click at [162, 222] on li "Rango de fechas" at bounding box center [159, 216] width 77 height 19
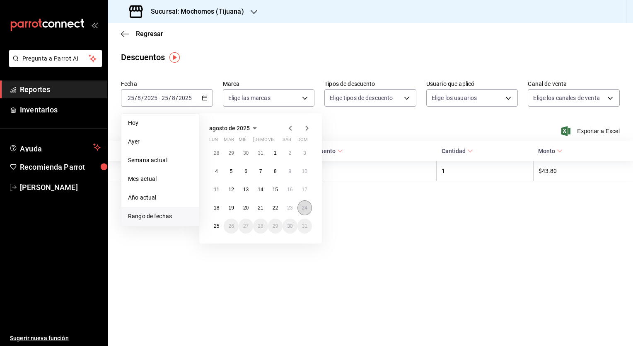
click at [301, 204] on button "24" at bounding box center [305, 207] width 15 height 15
click at [218, 229] on button "25" at bounding box center [216, 225] width 15 height 15
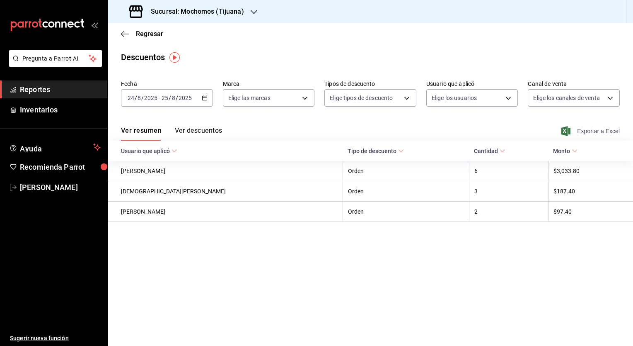
click at [578, 133] on span "Exportar a Excel" at bounding box center [591, 131] width 57 height 10
